Goal: Information Seeking & Learning: Find specific fact

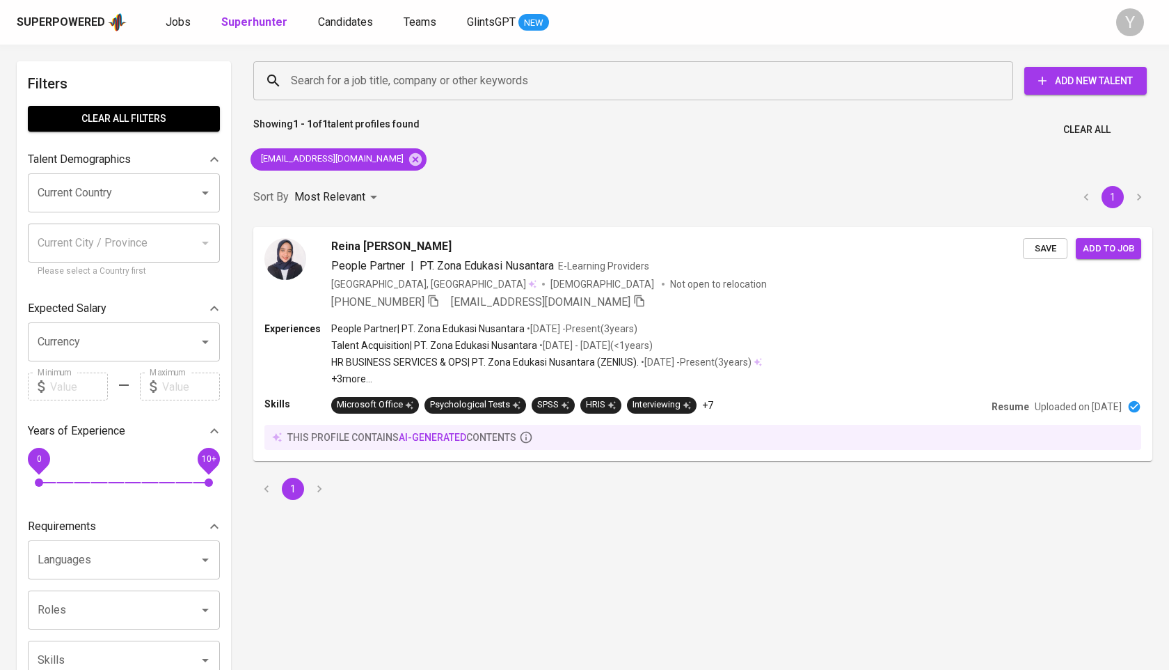
click at [370, 155] on div "[EMAIL_ADDRESS][DOMAIN_NAME]" at bounding box center [338, 159] width 187 height 33
click at [409, 159] on icon at bounding box center [415, 158] width 13 height 13
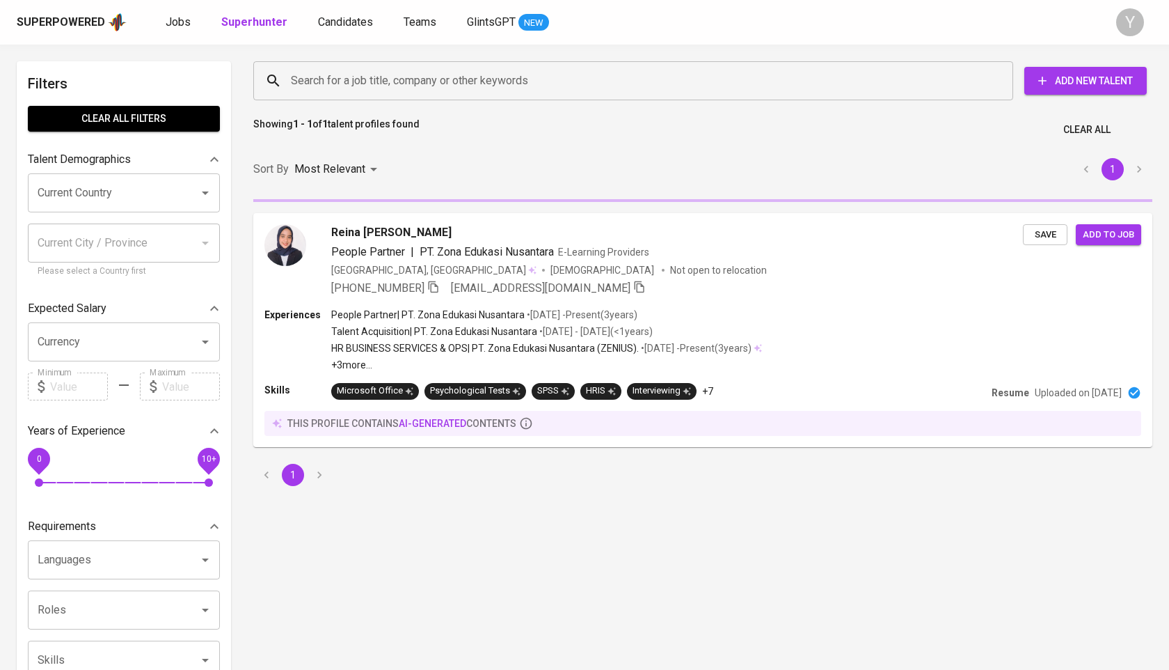
click at [402, 86] on input "Search for a job title, company or other keywords" at bounding box center [636, 81] width 699 height 26
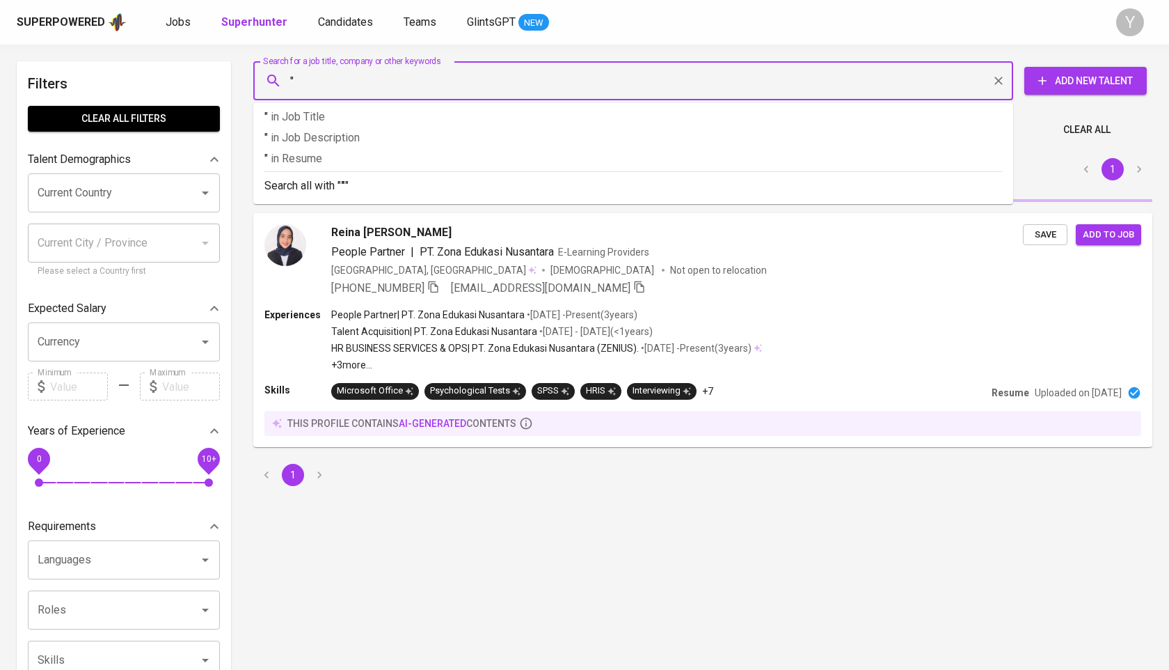
paste input "[PERSON_NAME]"
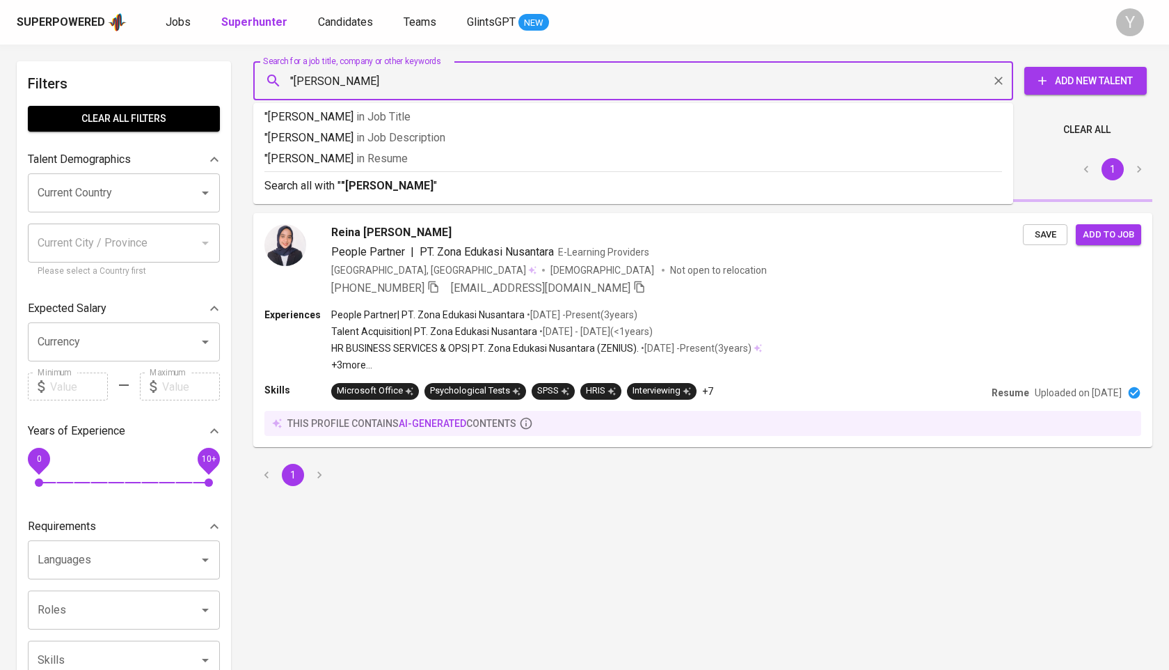
type input ""[PERSON_NAME]""
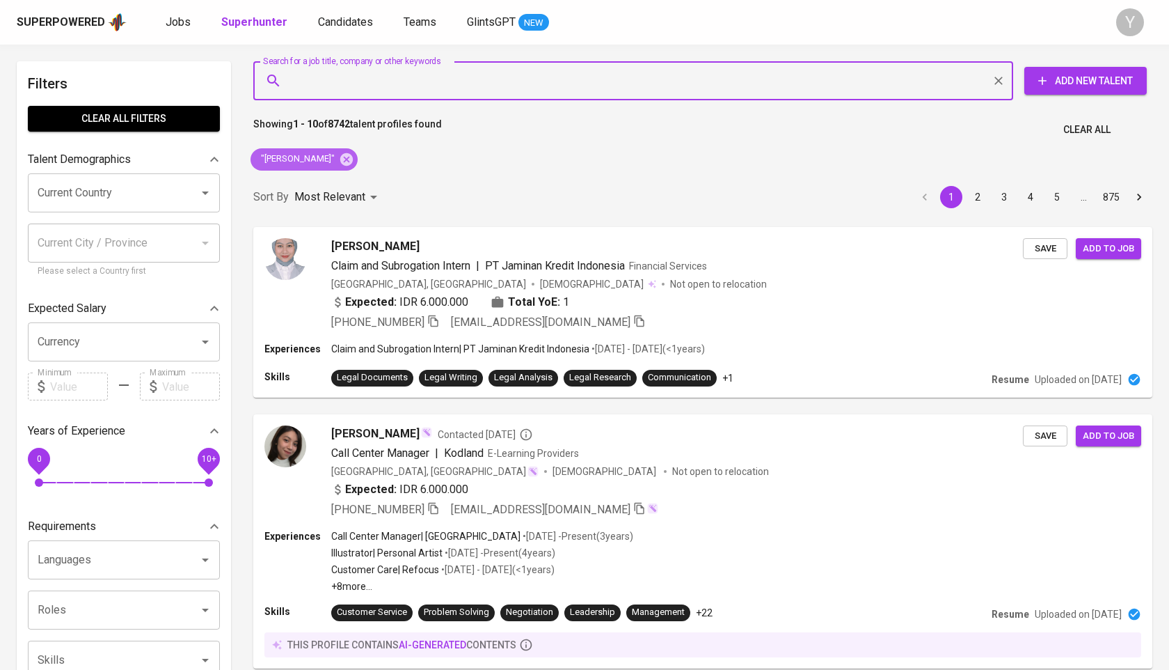
click at [354, 164] on icon at bounding box center [346, 159] width 15 height 15
click at [399, 90] on input "Search for a job title, company or other keywords" at bounding box center [636, 81] width 699 height 26
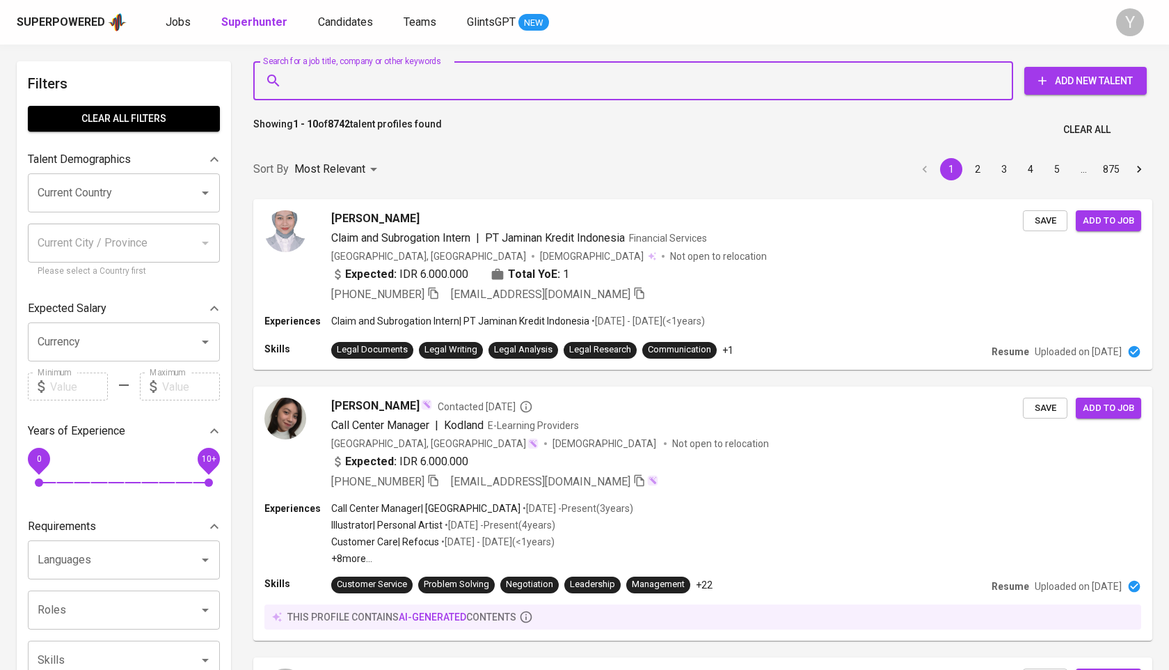
paste input "[EMAIL_ADDRESS][DOMAIN_NAME]"
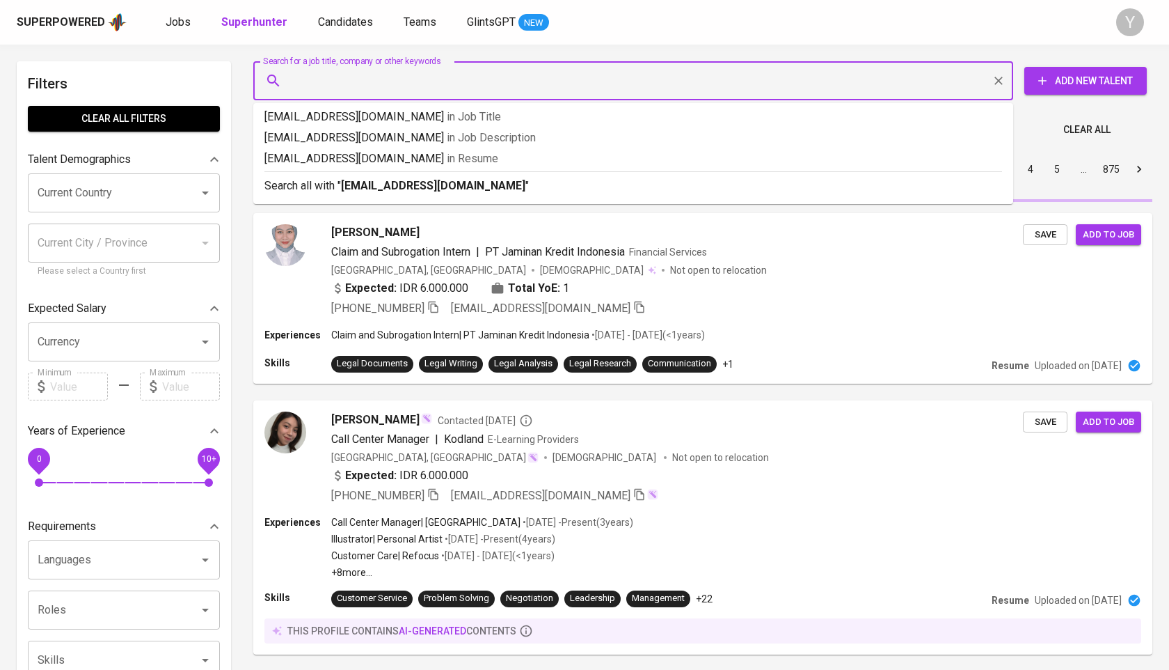
type input "[EMAIL_ADDRESS][DOMAIN_NAME]"
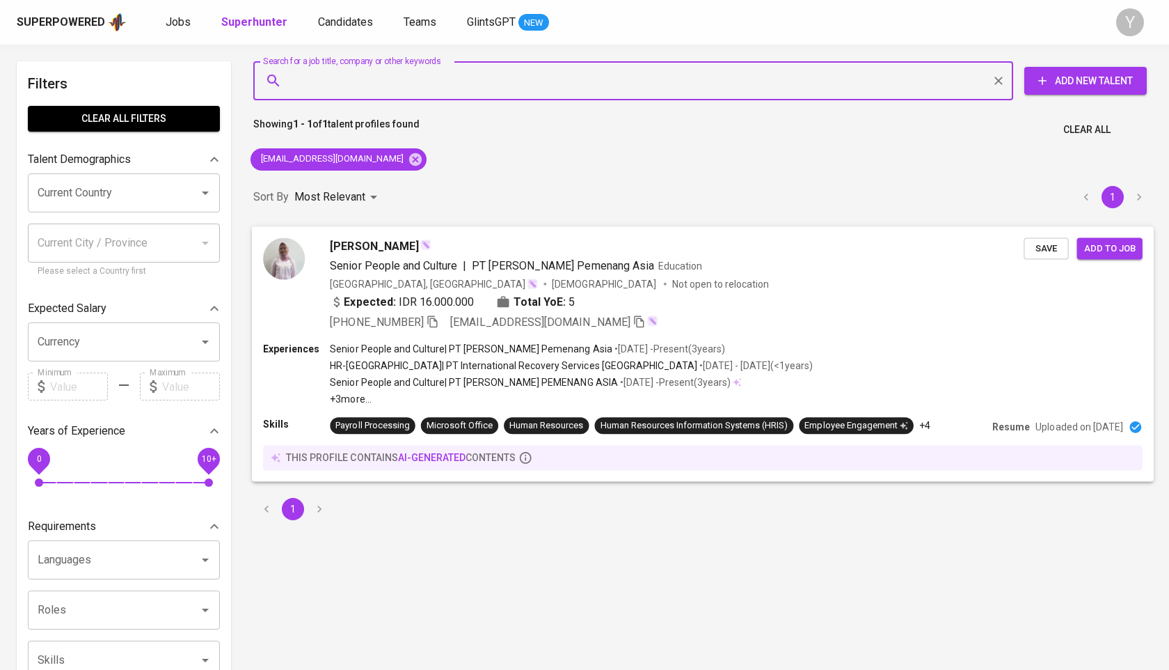
click at [434, 314] on span "[PHONE_NUMBER]" at bounding box center [384, 321] width 109 height 17
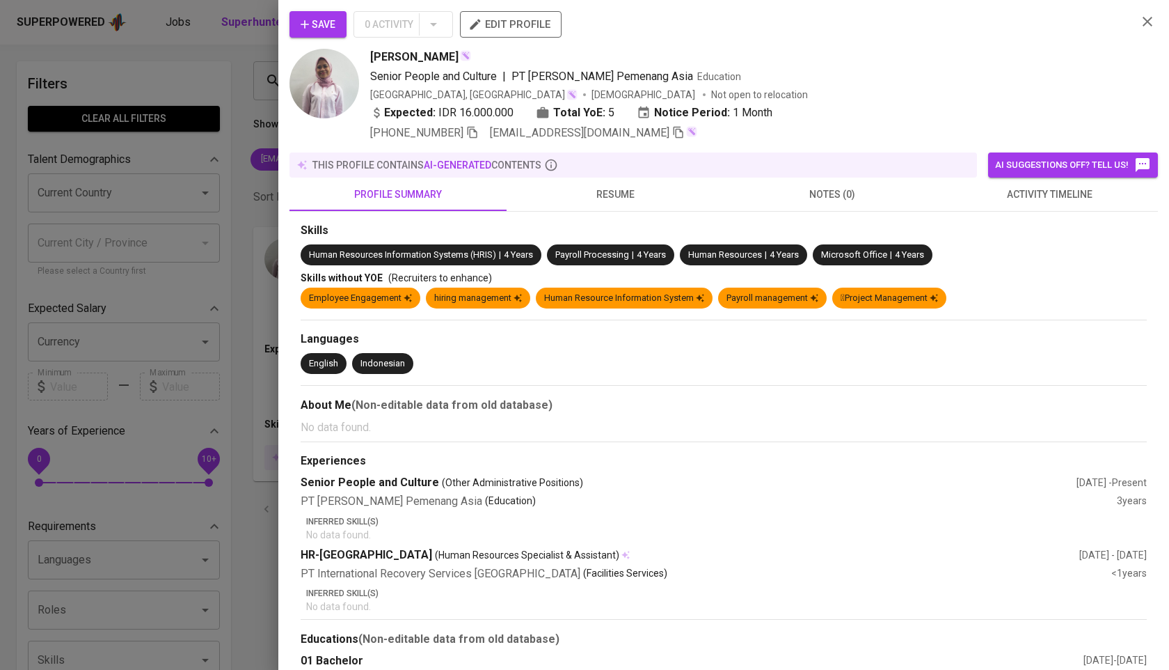
click at [237, 269] on div at bounding box center [584, 335] width 1169 height 670
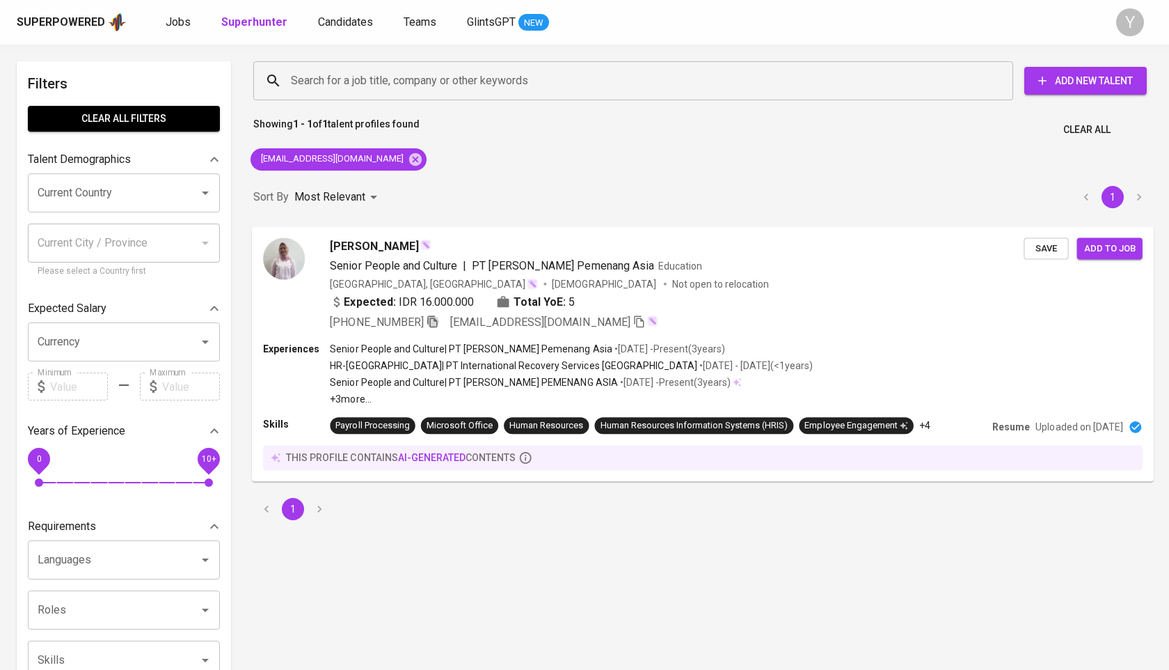
click at [439, 324] on icon "button" at bounding box center [433, 321] width 13 height 13
click at [409, 154] on icon at bounding box center [415, 158] width 13 height 13
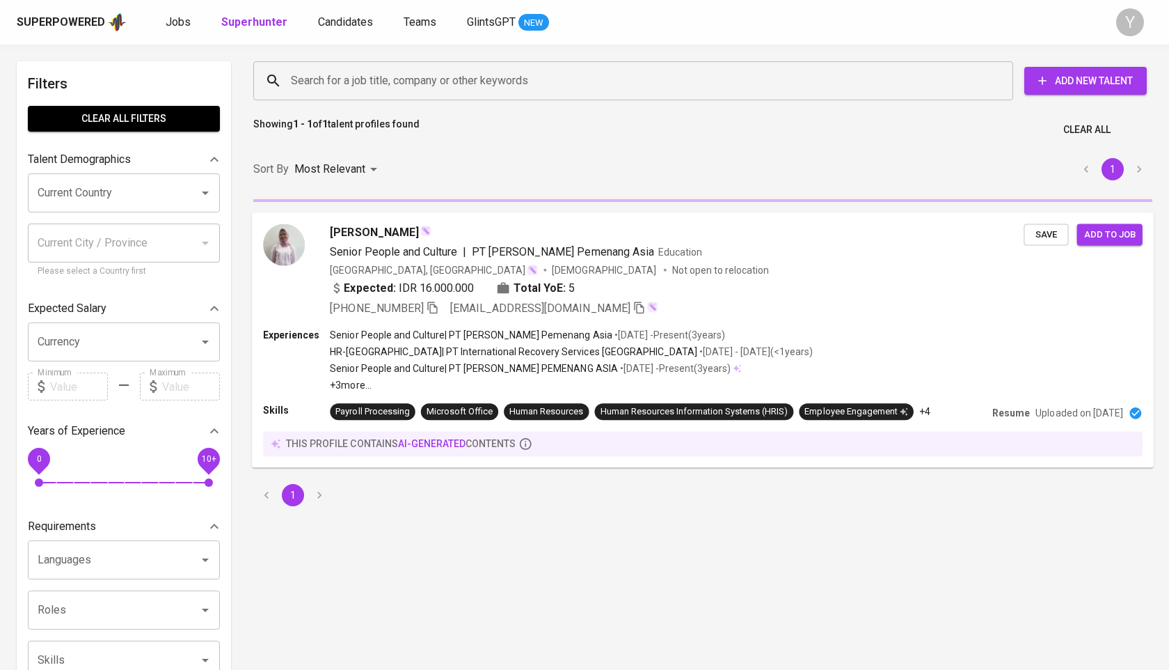
click at [425, 72] on input "Search for a job title, company or other keywords" at bounding box center [636, 81] width 699 height 26
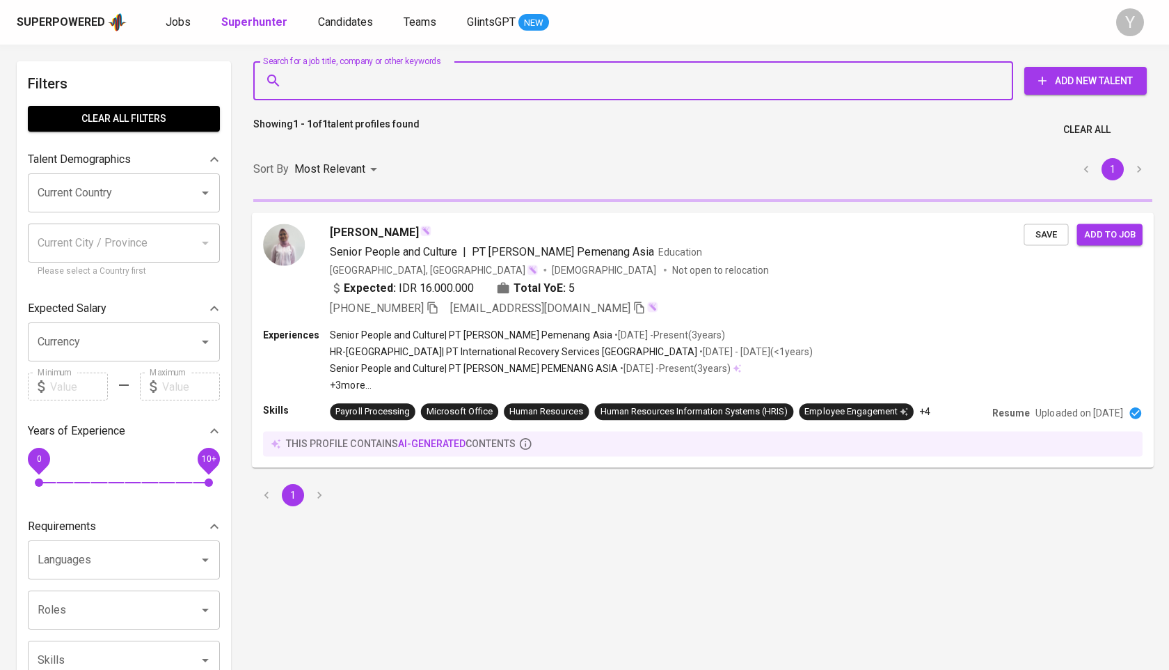
paste input "[EMAIL_ADDRESS][DOMAIN_NAME]"
type input "[EMAIL_ADDRESS][DOMAIN_NAME]"
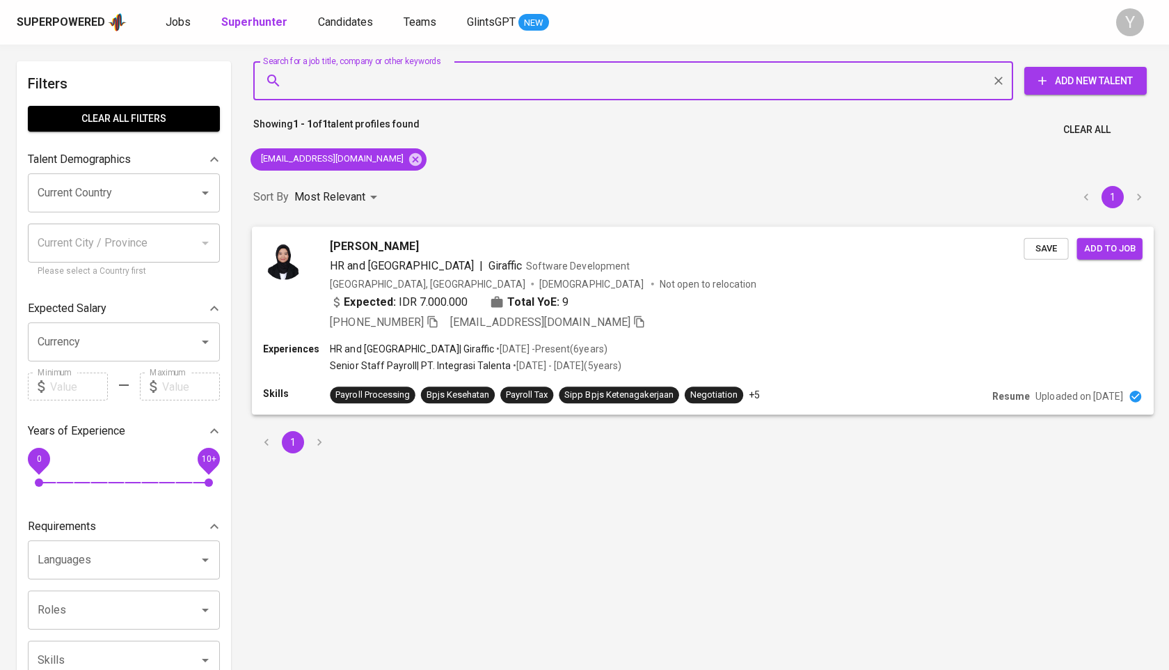
click at [434, 326] on icon "button" at bounding box center [433, 321] width 13 height 13
